Goal: Information Seeking & Learning: Learn about a topic

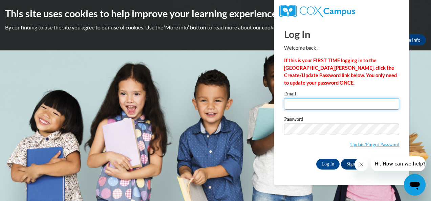
click at [325, 109] on input "Email" at bounding box center [341, 104] width 115 height 12
type input "[EMAIL_ADDRESS][DOMAIN_NAME]"
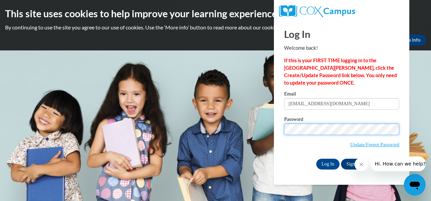
click at [316, 159] on input "Log In" at bounding box center [328, 164] width 24 height 11
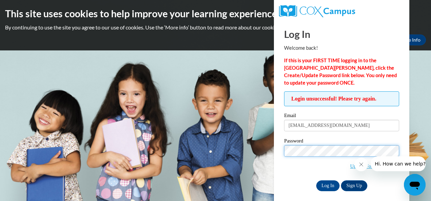
click at [316, 180] on input "Log In" at bounding box center [328, 185] width 24 height 11
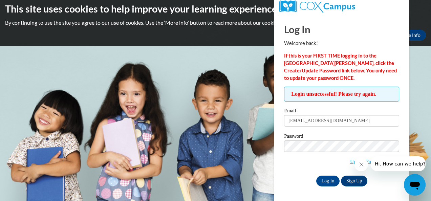
click at [328, 135] on label "Password" at bounding box center [341, 137] width 115 height 7
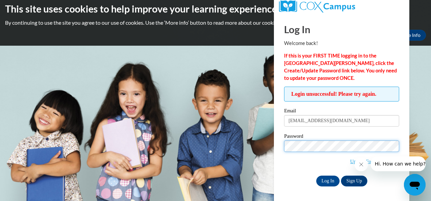
click at [316, 176] on input "Log In" at bounding box center [328, 181] width 24 height 11
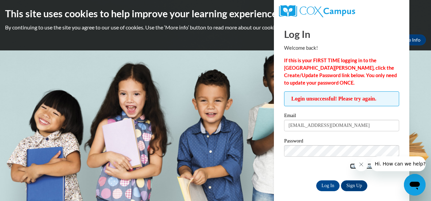
click at [350, 167] on link "Update/Forgot Password" at bounding box center [374, 165] width 49 height 5
click at [362, 168] on button "Close message from company" at bounding box center [361, 165] width 14 height 14
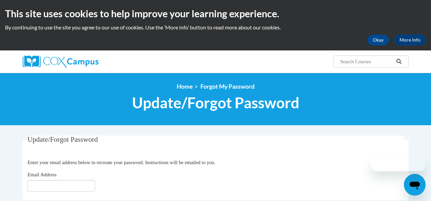
click at [31, 192] on fieldset "Update/Forgot Password Please enter your email address Enter your email address…" at bounding box center [216, 168] width 386 height 64
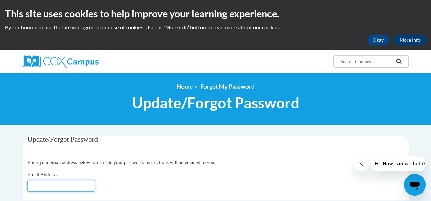
click at [36, 187] on input "Email Address" at bounding box center [61, 186] width 68 height 12
type input "[EMAIL_ADDRESS][DOMAIN_NAME]"
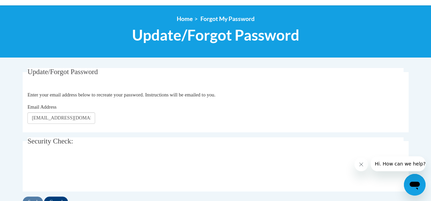
click at [26, 178] on fieldset "Security Check: Enter the security code + =" at bounding box center [216, 164] width 386 height 54
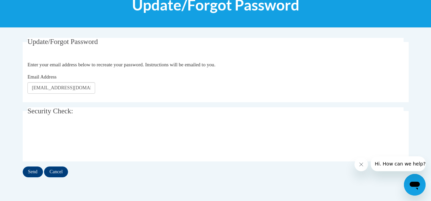
scroll to position [105, 0]
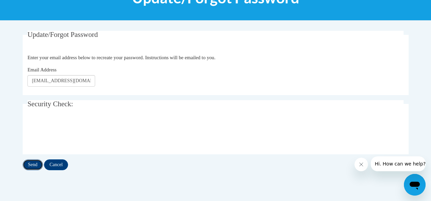
click at [36, 161] on input "Send" at bounding box center [33, 164] width 20 height 11
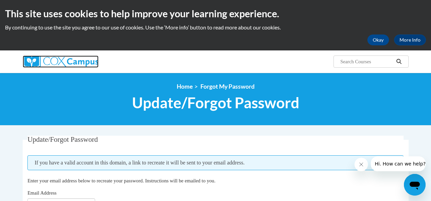
click at [51, 59] on img at bounding box center [61, 61] width 76 height 12
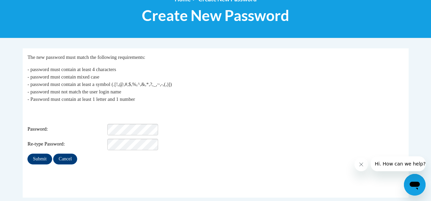
scroll to position [88, 0]
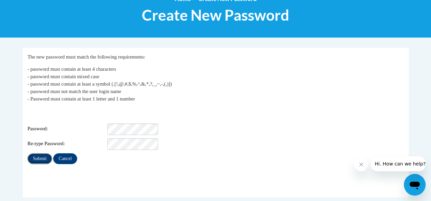
click at [42, 153] on input "Submit" at bounding box center [39, 158] width 24 height 11
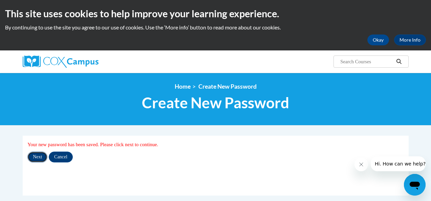
click at [41, 158] on input "Next" at bounding box center [37, 157] width 20 height 11
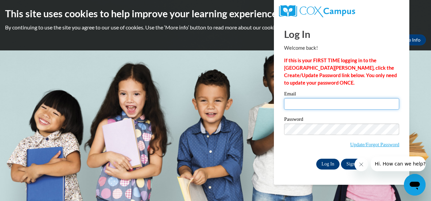
type input "[EMAIL_ADDRESS][DOMAIN_NAME]"
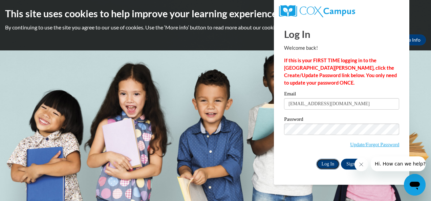
click at [325, 166] on input "Log In" at bounding box center [328, 164] width 24 height 11
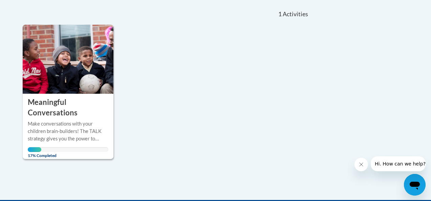
scroll to position [149, 0]
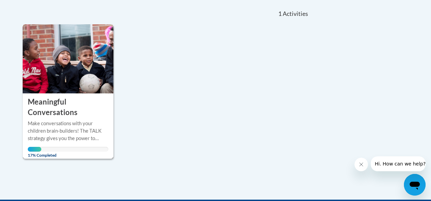
click at [90, 100] on h3 "Meaningful Conversations" at bounding box center [68, 107] width 81 height 21
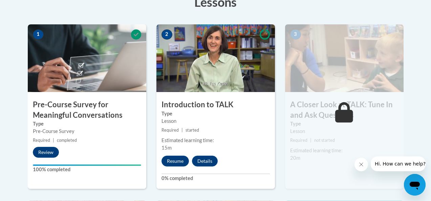
scroll to position [208, 0]
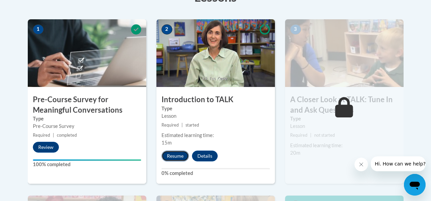
click at [173, 153] on button "Resume" at bounding box center [174, 156] width 27 height 11
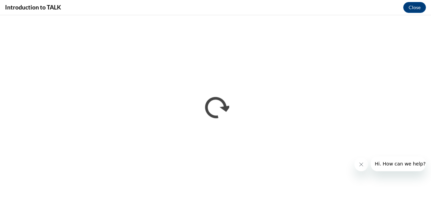
scroll to position [0, 0]
click at [413, 3] on button "Close" at bounding box center [414, 7] width 23 height 11
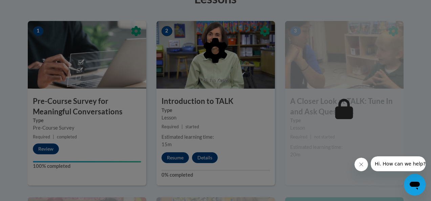
scroll to position [207, 0]
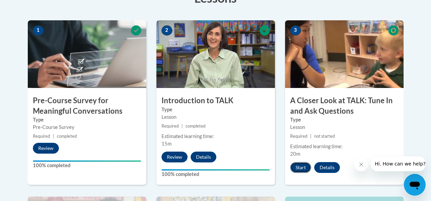
click at [303, 170] on button "Start" at bounding box center [300, 167] width 21 height 11
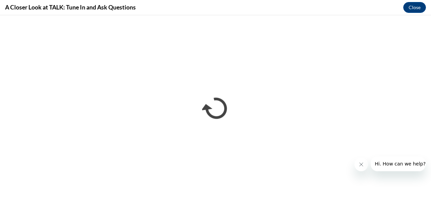
scroll to position [0, 0]
click at [415, 6] on button "Close" at bounding box center [414, 7] width 23 height 11
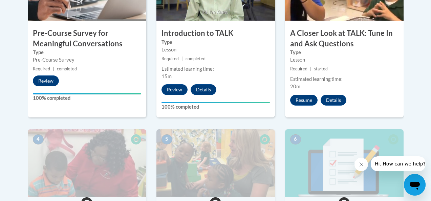
scroll to position [273, 0]
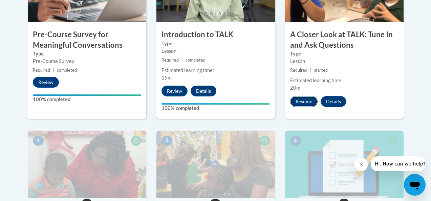
click at [306, 102] on button "Resume" at bounding box center [303, 101] width 27 height 11
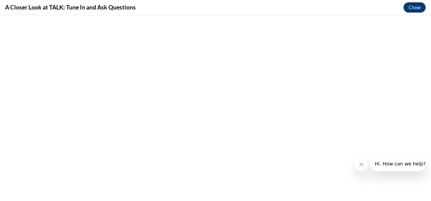
click at [416, 12] on button "Close" at bounding box center [414, 7] width 23 height 11
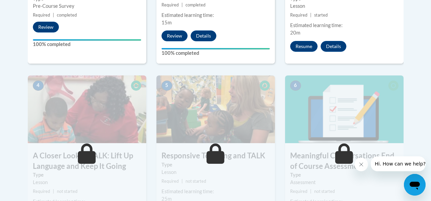
scroll to position [323, 0]
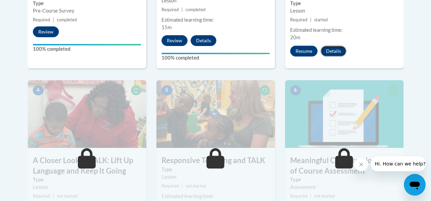
click at [339, 53] on button "Details" at bounding box center [333, 51] width 26 height 11
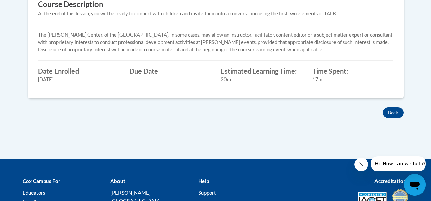
scroll to position [314, 0]
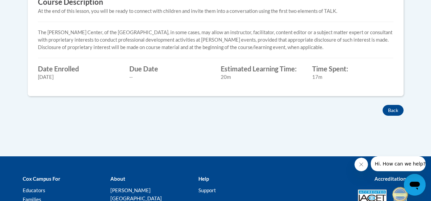
click at [381, 111] on div "Back" at bounding box center [216, 110] width 386 height 11
click at [383, 111] on button "Back" at bounding box center [392, 110] width 21 height 11
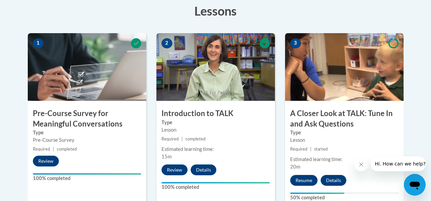
scroll to position [195, 0]
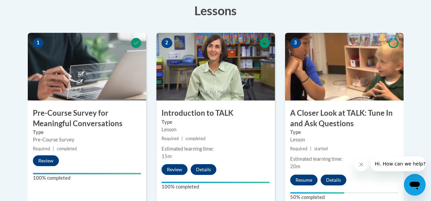
click at [342, 53] on img at bounding box center [344, 67] width 118 height 68
click at [317, 129] on label "Type" at bounding box center [344, 132] width 108 height 7
click at [313, 177] on button "Resume" at bounding box center [303, 180] width 27 height 11
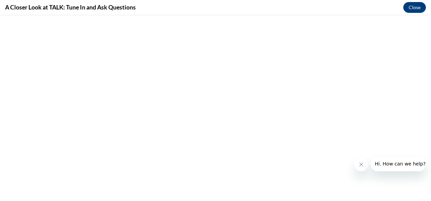
click at [364, 166] on button "Close message from company" at bounding box center [361, 165] width 14 height 14
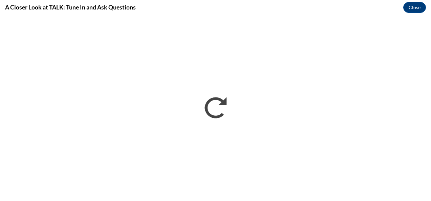
scroll to position [0, 0]
click at [415, 7] on button "Close" at bounding box center [414, 7] width 23 height 11
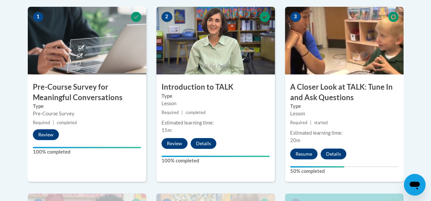
scroll to position [221, 0]
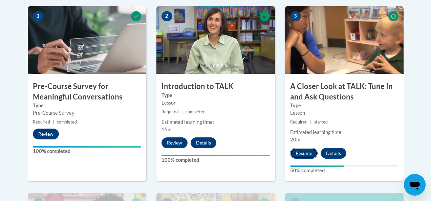
click at [305, 154] on button "Resume" at bounding box center [303, 153] width 27 height 11
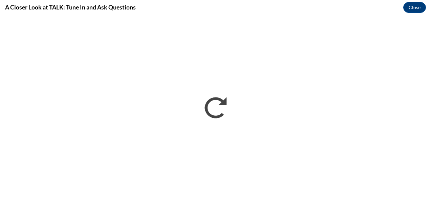
scroll to position [0, 0]
click at [419, 8] on button "Close" at bounding box center [414, 7] width 23 height 11
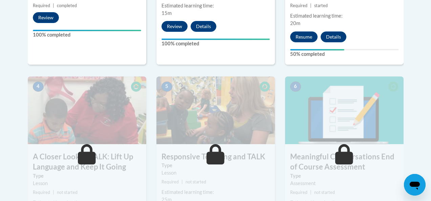
scroll to position [338, 0]
click at [300, 41] on button "Resume" at bounding box center [303, 36] width 27 height 11
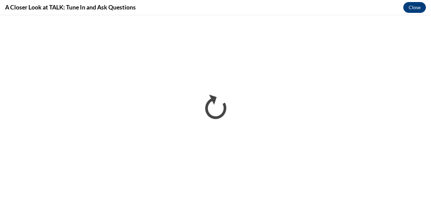
scroll to position [0, 0]
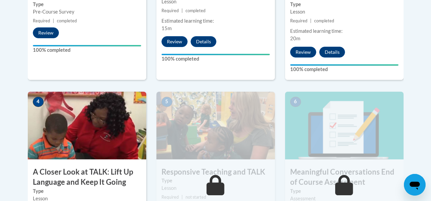
scroll to position [408, 0]
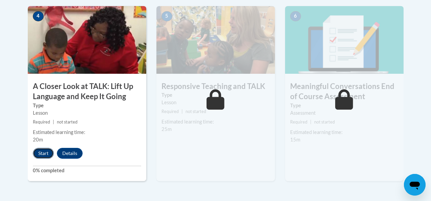
click at [47, 150] on button "Start" at bounding box center [43, 153] width 21 height 11
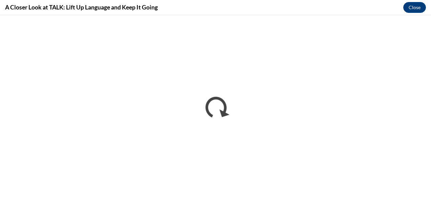
scroll to position [0, 0]
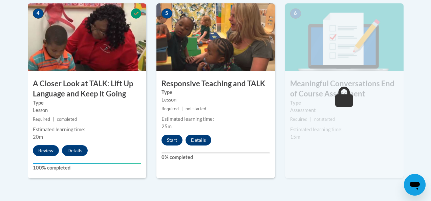
scroll to position [411, 0]
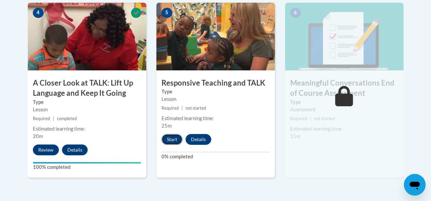
click at [176, 137] on button "Start" at bounding box center [171, 139] width 21 height 11
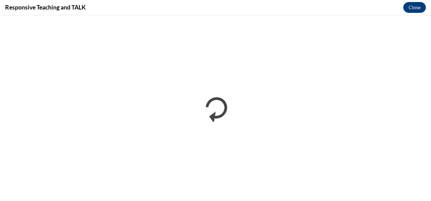
scroll to position [0, 0]
